Goal: Navigation & Orientation: Find specific page/section

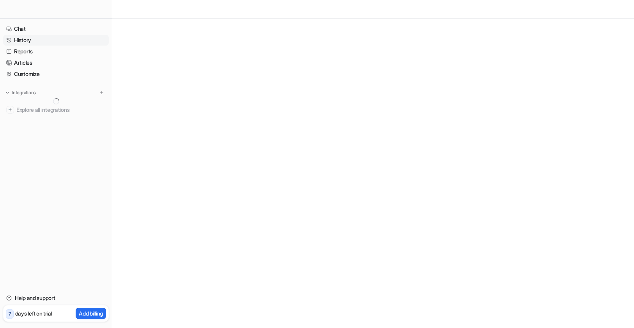
click at [29, 41] on link "History" at bounding box center [56, 40] width 106 height 11
